Goal: Information Seeking & Learning: Learn about a topic

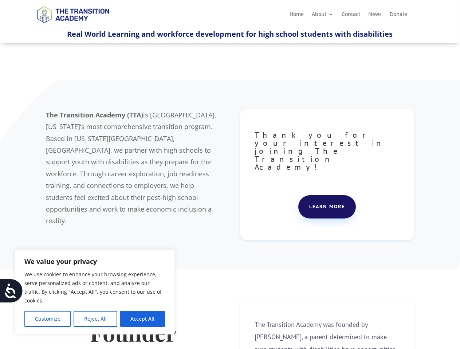
click at [230, 175] on div "The Transition Academy (TTA) is [GEOGRAPHIC_DATA], [US_STATE]’s most comprehens…" at bounding box center [230, 175] width 368 height 150
click at [47, 319] on button "Customize" at bounding box center [47, 319] width 46 height 16
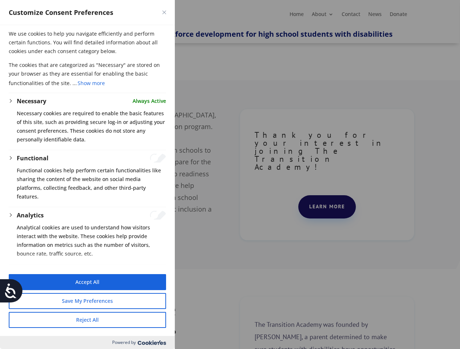
click at [95, 319] on div at bounding box center [230, 174] width 460 height 349
click at [142, 319] on button "Reject All" at bounding box center [87, 320] width 157 height 16
click at [11, 291] on icon at bounding box center [11, 291] width 15 height 15
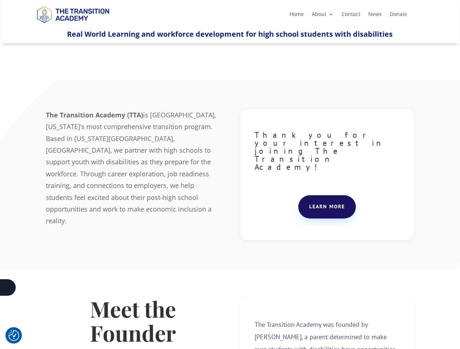
click at [230, 175] on div "The Transition Academy (TTA) is [GEOGRAPHIC_DATA], [US_STATE]’s most comprehens…" at bounding box center [230, 175] width 368 height 150
